Goal: Information Seeking & Learning: Find specific page/section

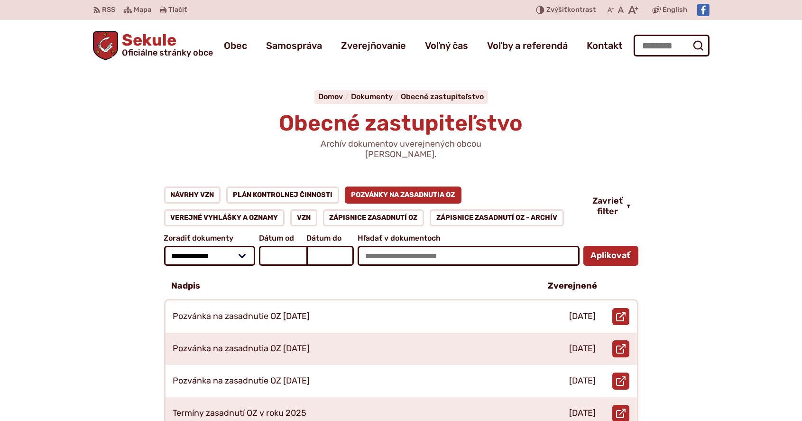
click at [145, 37] on span "Sekule Oficiálne stránky obce" at bounding box center [165, 44] width 95 height 25
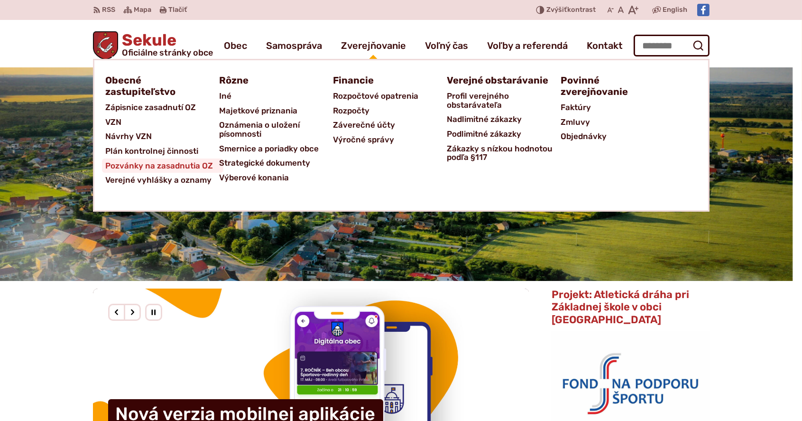
click at [183, 166] on span "Pozvánky na zasadnutia OZ" at bounding box center [160, 165] width 108 height 15
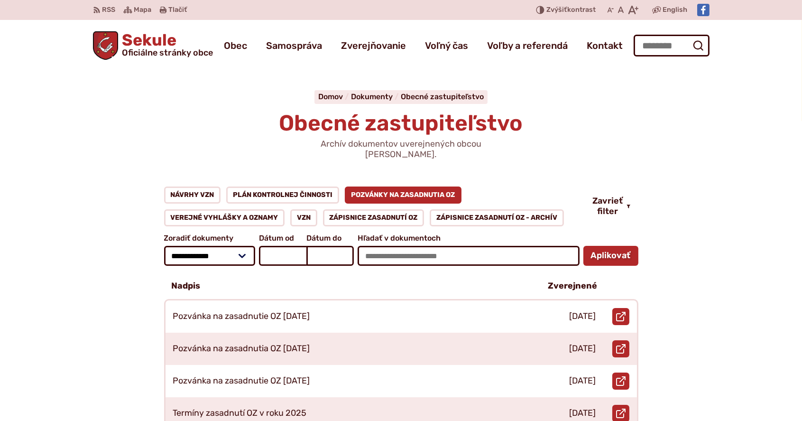
click at [148, 44] on span "Sekule Oficiálne stránky obce" at bounding box center [165, 44] width 95 height 25
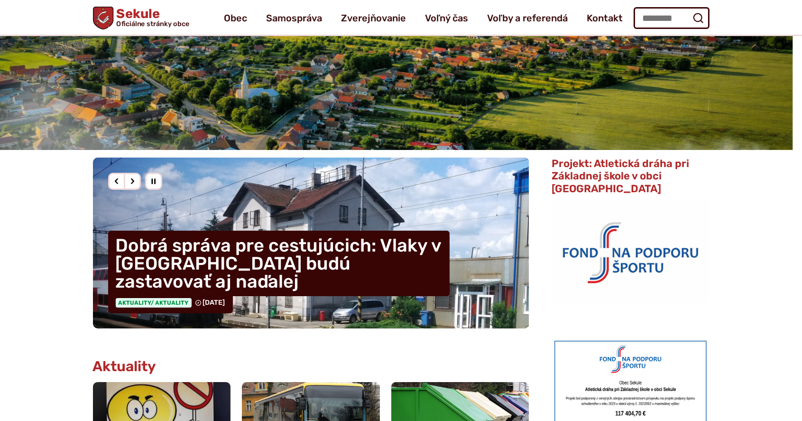
scroll to position [126, 0]
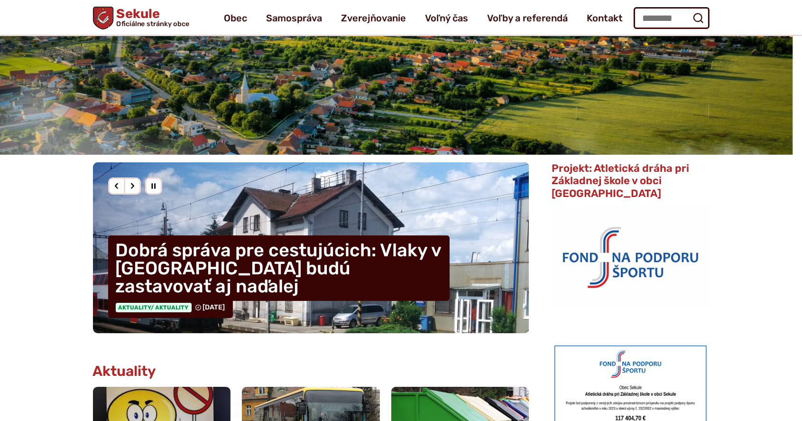
click at [129, 185] on div "Nasledujúci slajd" at bounding box center [132, 185] width 17 height 17
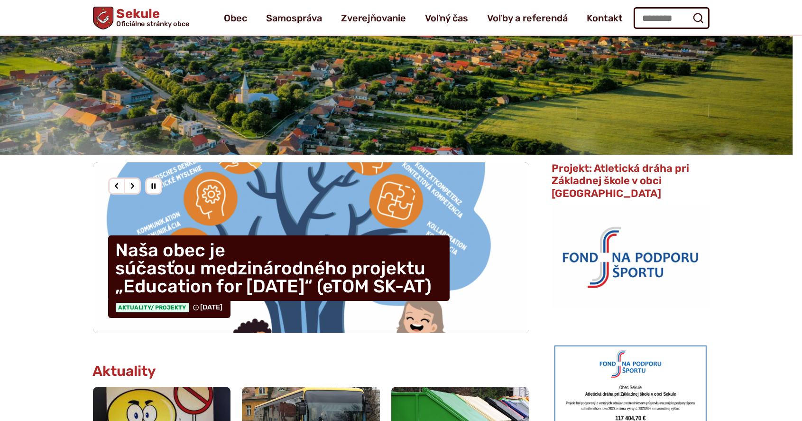
click at [129, 185] on div "Nasledujúci slajd" at bounding box center [132, 185] width 17 height 17
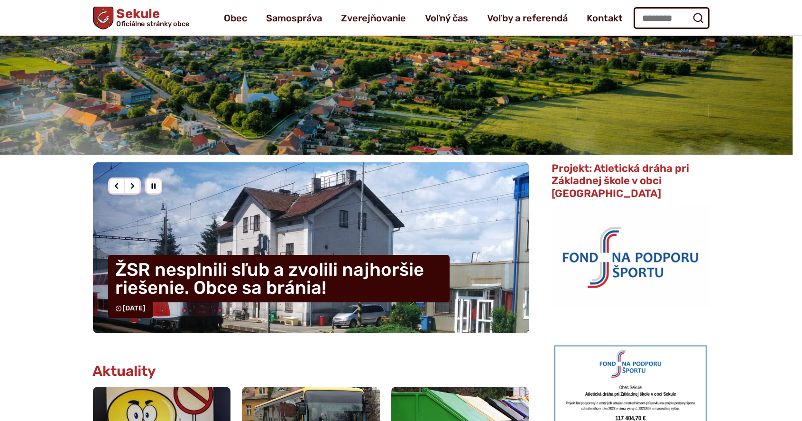
click at [129, 185] on div "Nasledujúci slajd" at bounding box center [132, 185] width 17 height 17
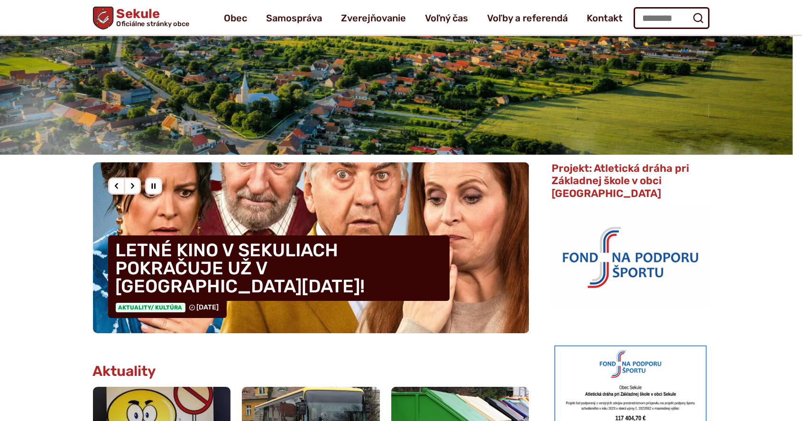
click at [129, 185] on div "Nasledujúci slajd" at bounding box center [132, 185] width 17 height 17
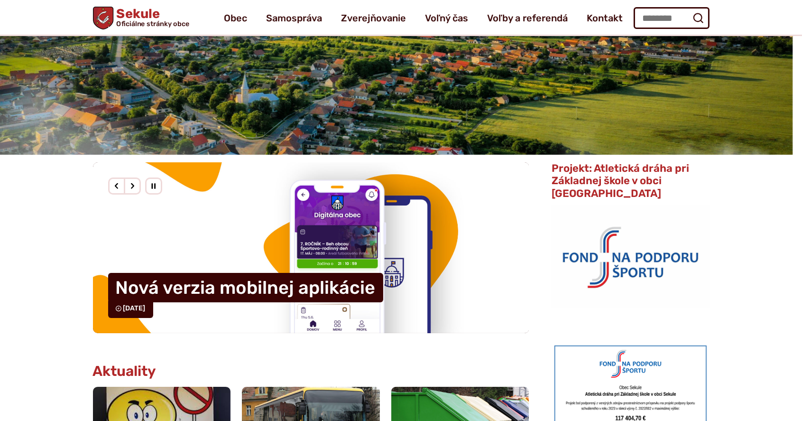
click at [129, 185] on div "Nasledujúci slajd" at bounding box center [132, 185] width 17 height 17
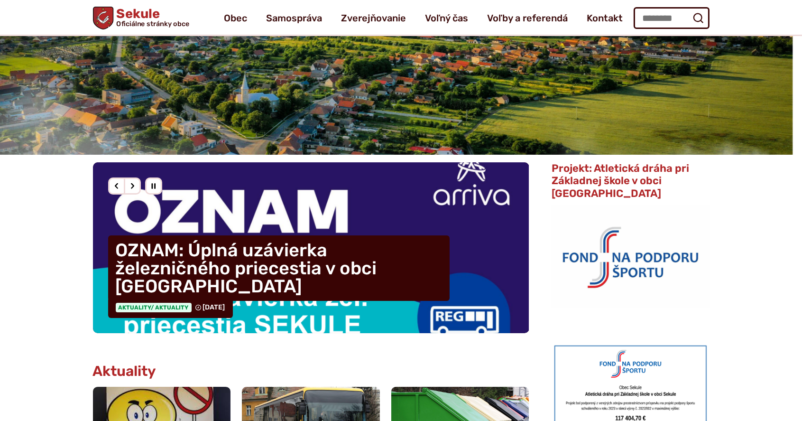
click at [129, 185] on div "Nasledujúci slajd" at bounding box center [132, 185] width 17 height 17
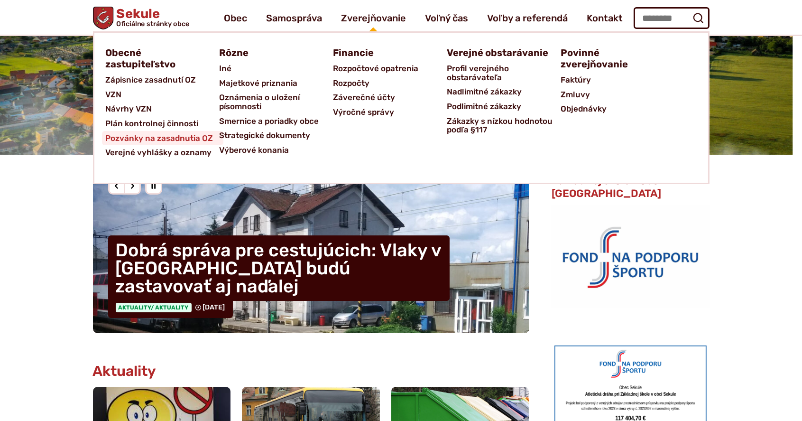
click at [173, 133] on span "Pozvánky na zasadnutia OZ" at bounding box center [160, 138] width 108 height 15
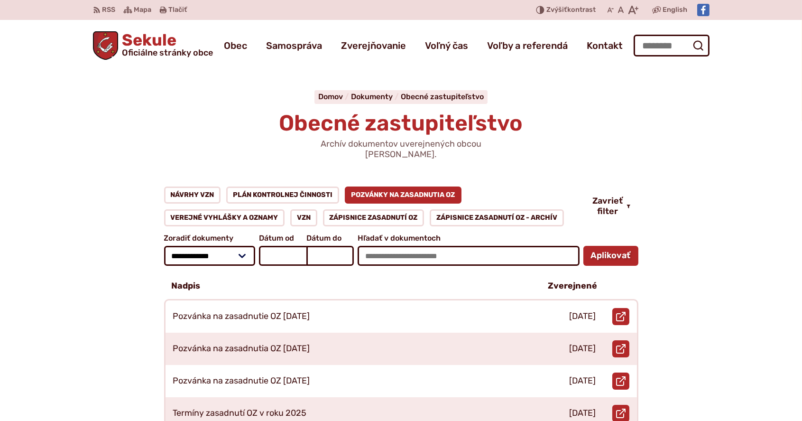
click at [149, 41] on span "Sekule Oficiálne stránky obce" at bounding box center [165, 44] width 95 height 25
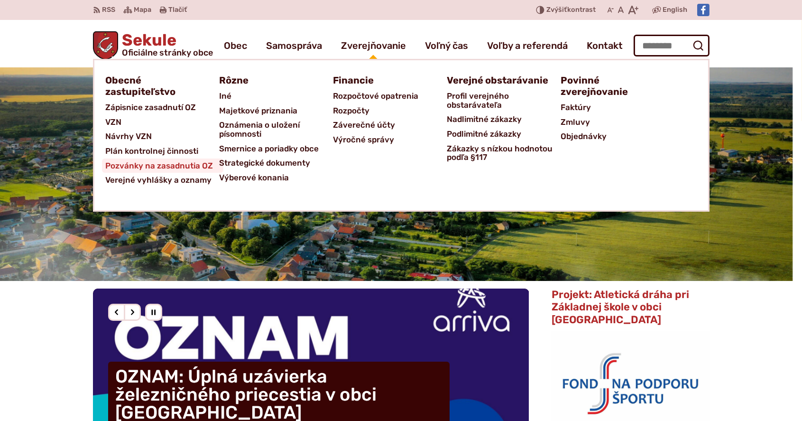
click at [175, 163] on span "Pozvánky na zasadnutia OZ" at bounding box center [160, 165] width 108 height 15
